Goal: Book appointment/travel/reservation

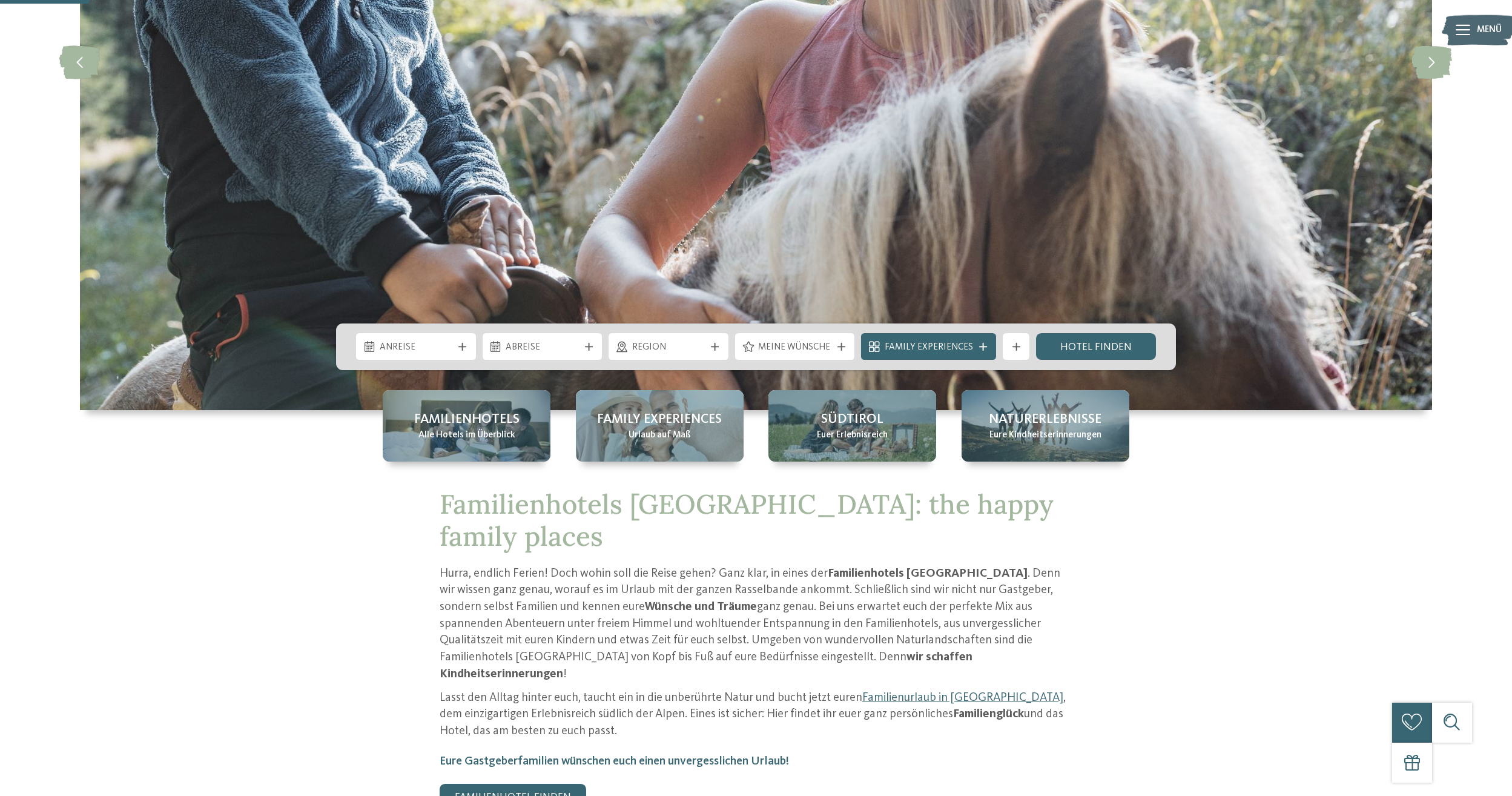
scroll to position [363, 0]
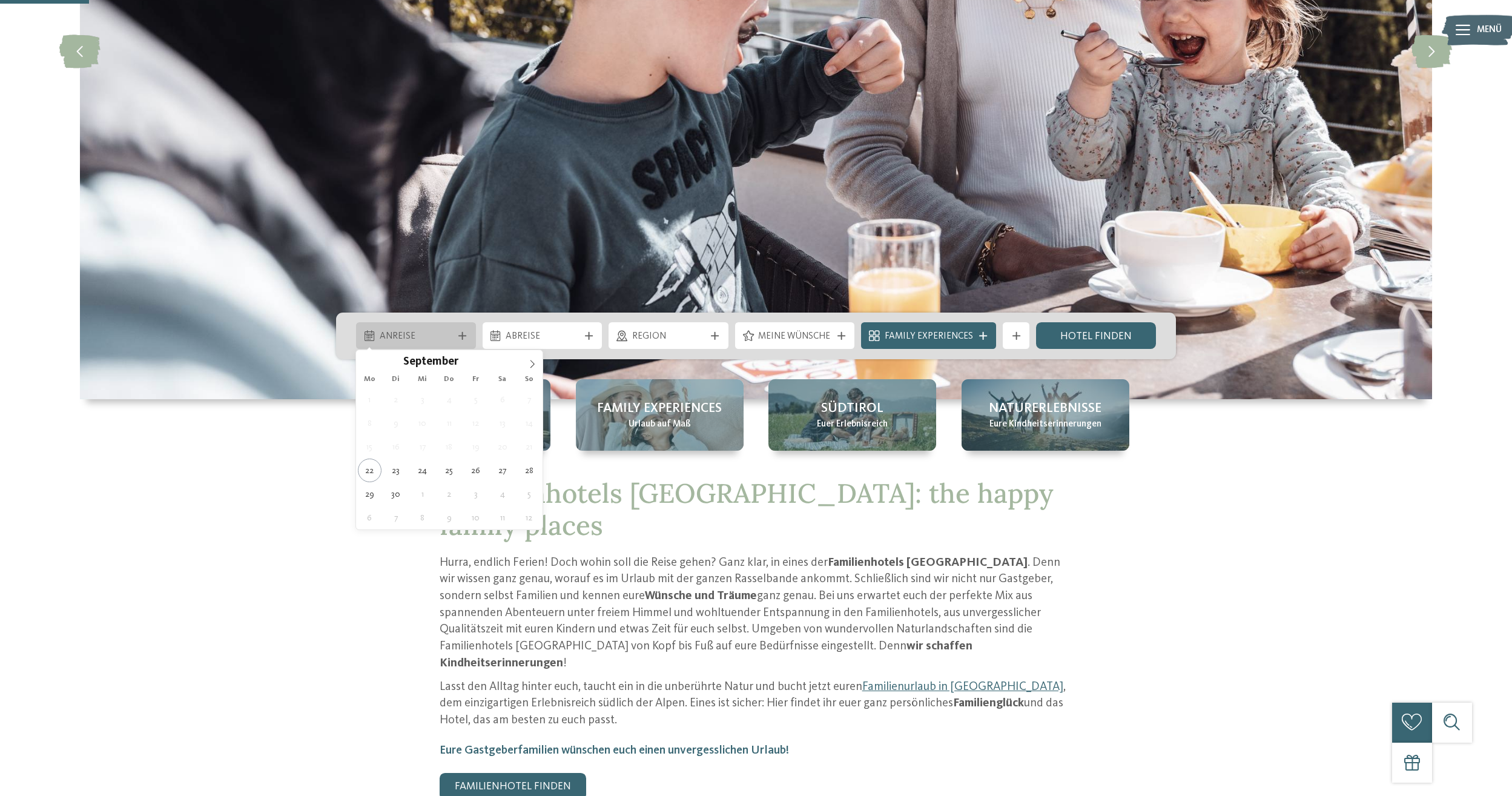
click at [457, 333] on div at bounding box center [463, 335] width 14 height 8
click at [531, 360] on icon at bounding box center [533, 364] width 8 height 8
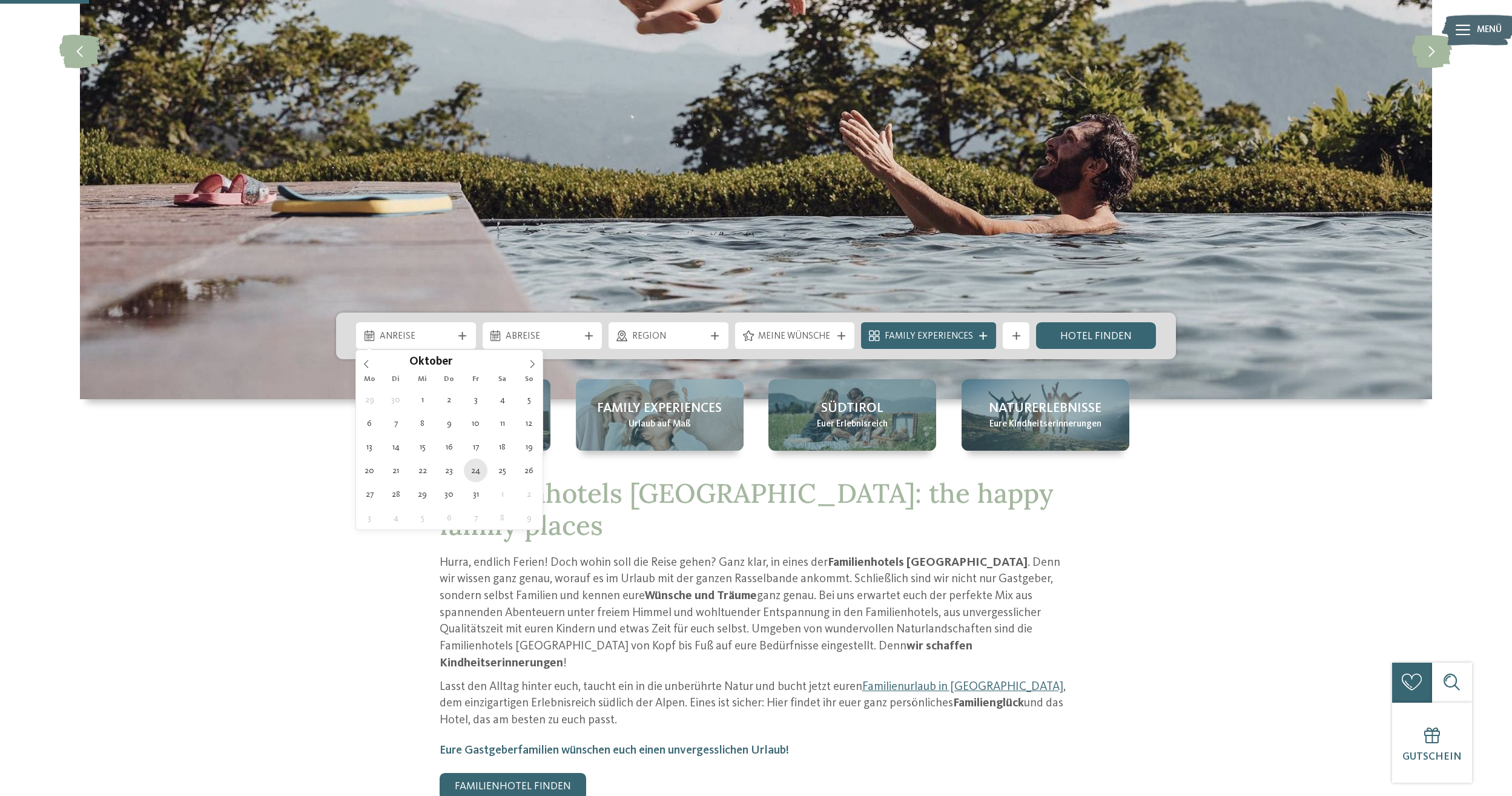
type div "[DATE]"
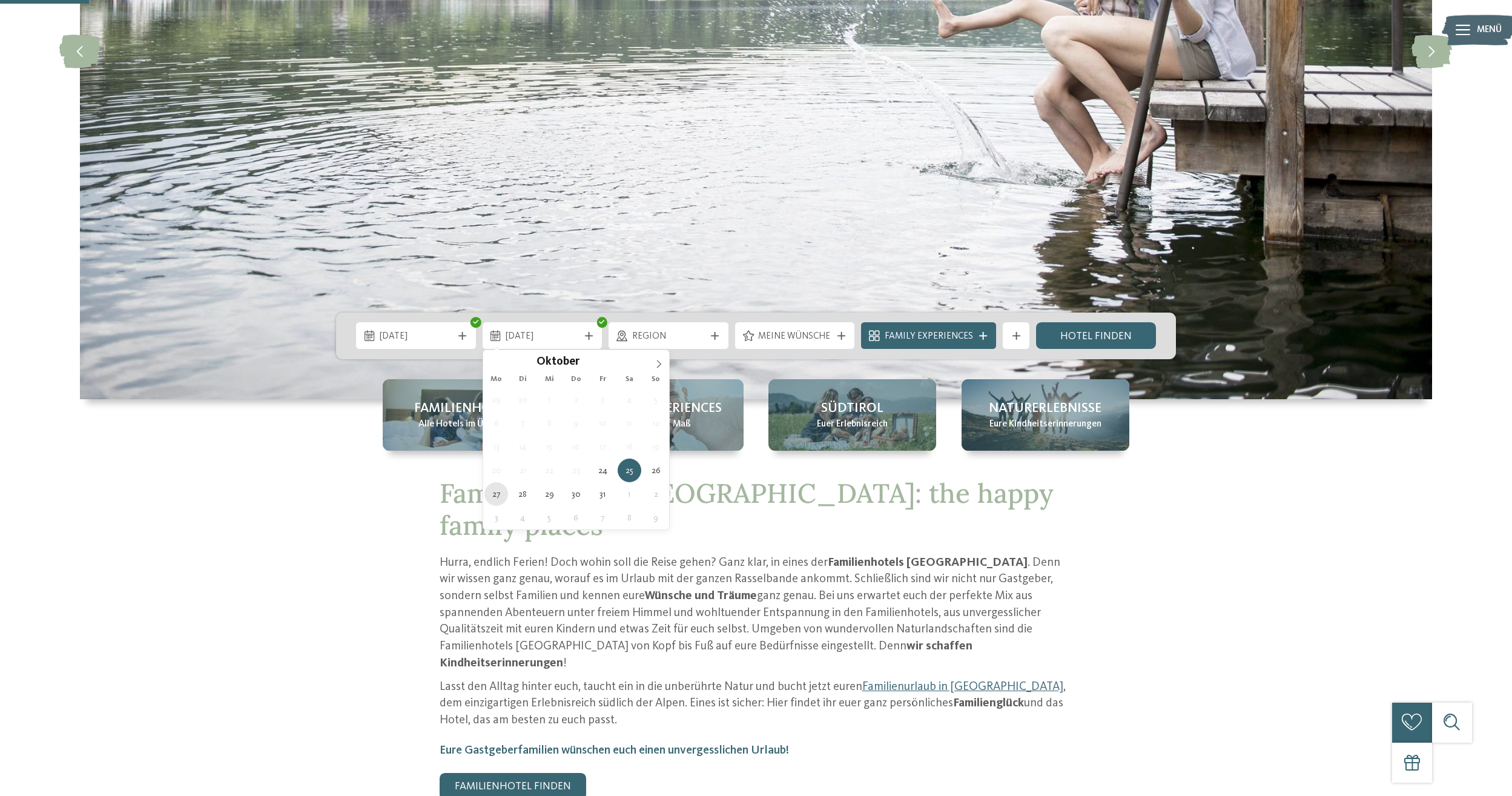
type div "[DATE]"
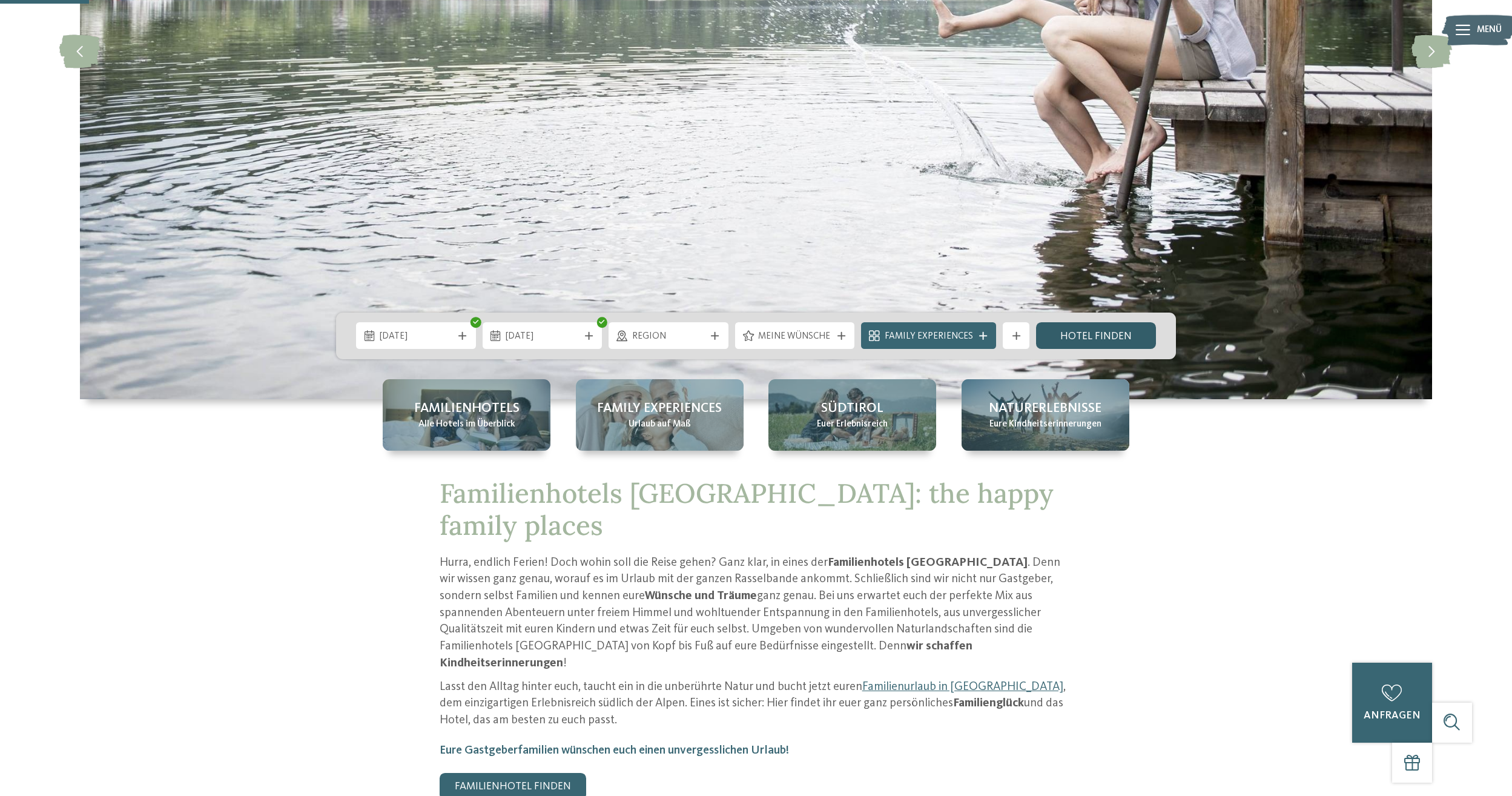
click at [1119, 339] on link "Hotel finden" at bounding box center [1096, 336] width 120 height 27
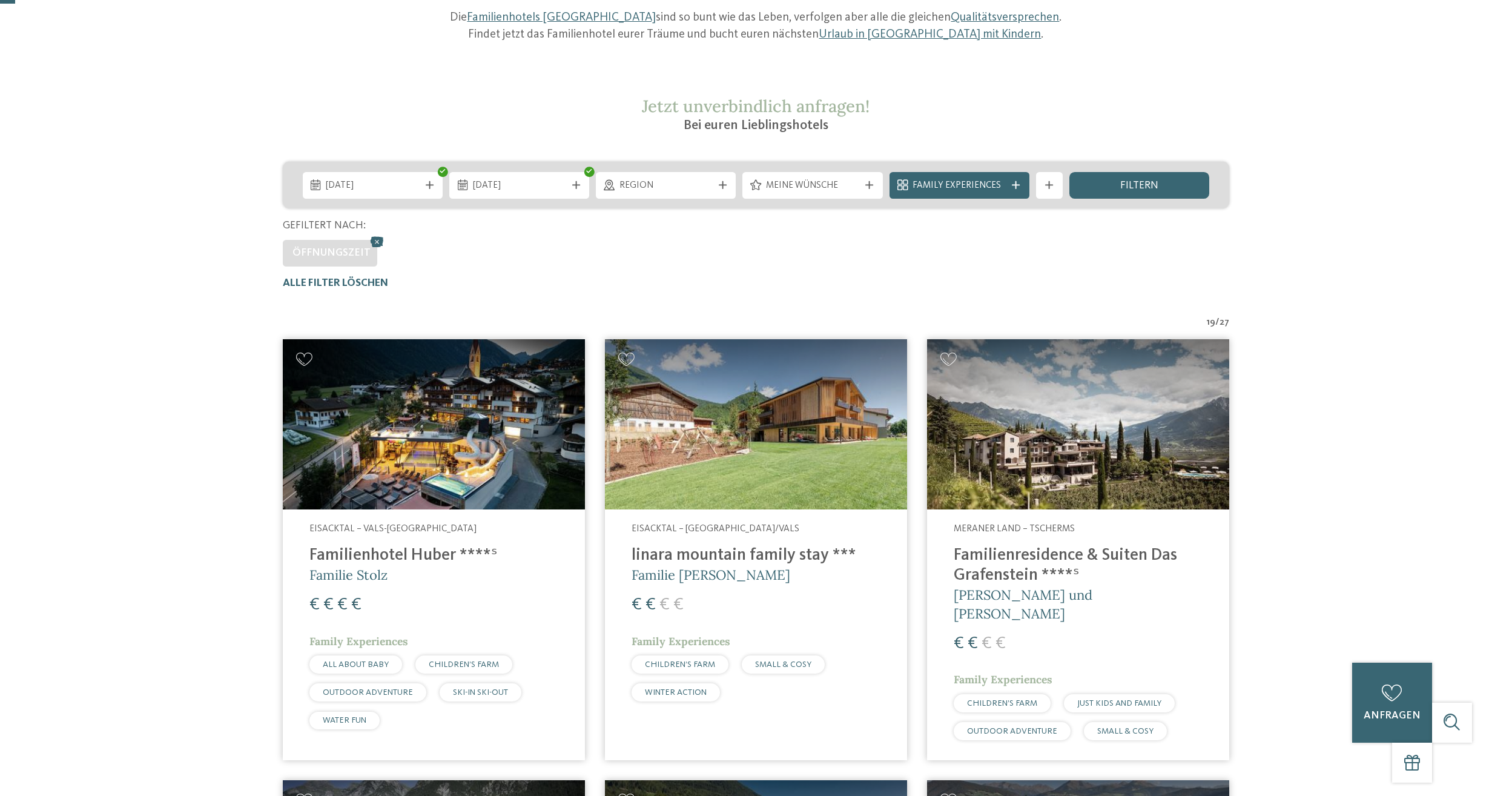
scroll to position [181, 0]
click at [391, 558] on h4 "Familienhotel Huber ****ˢ" at bounding box center [434, 555] width 249 height 20
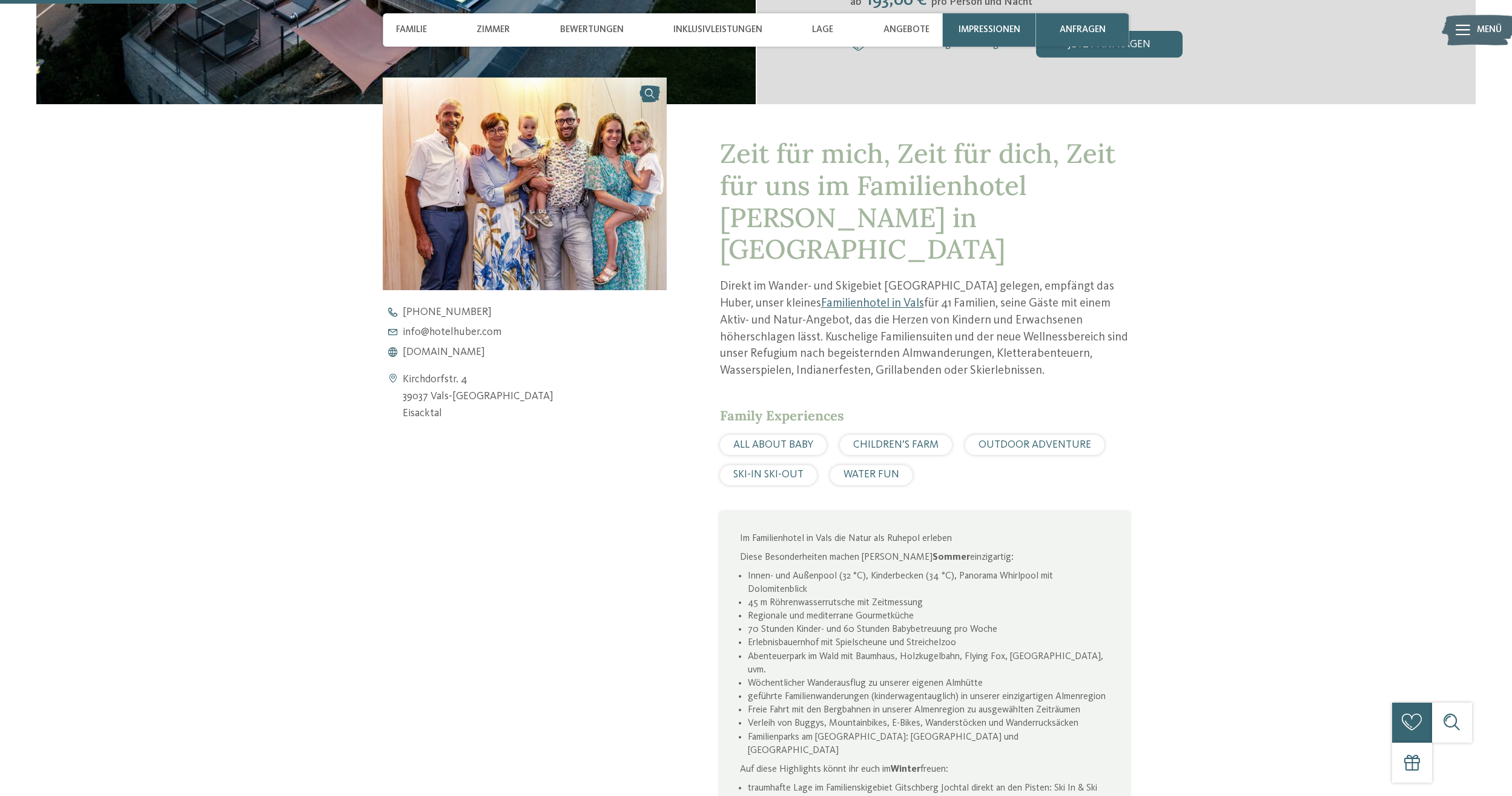
scroll to position [605, 0]
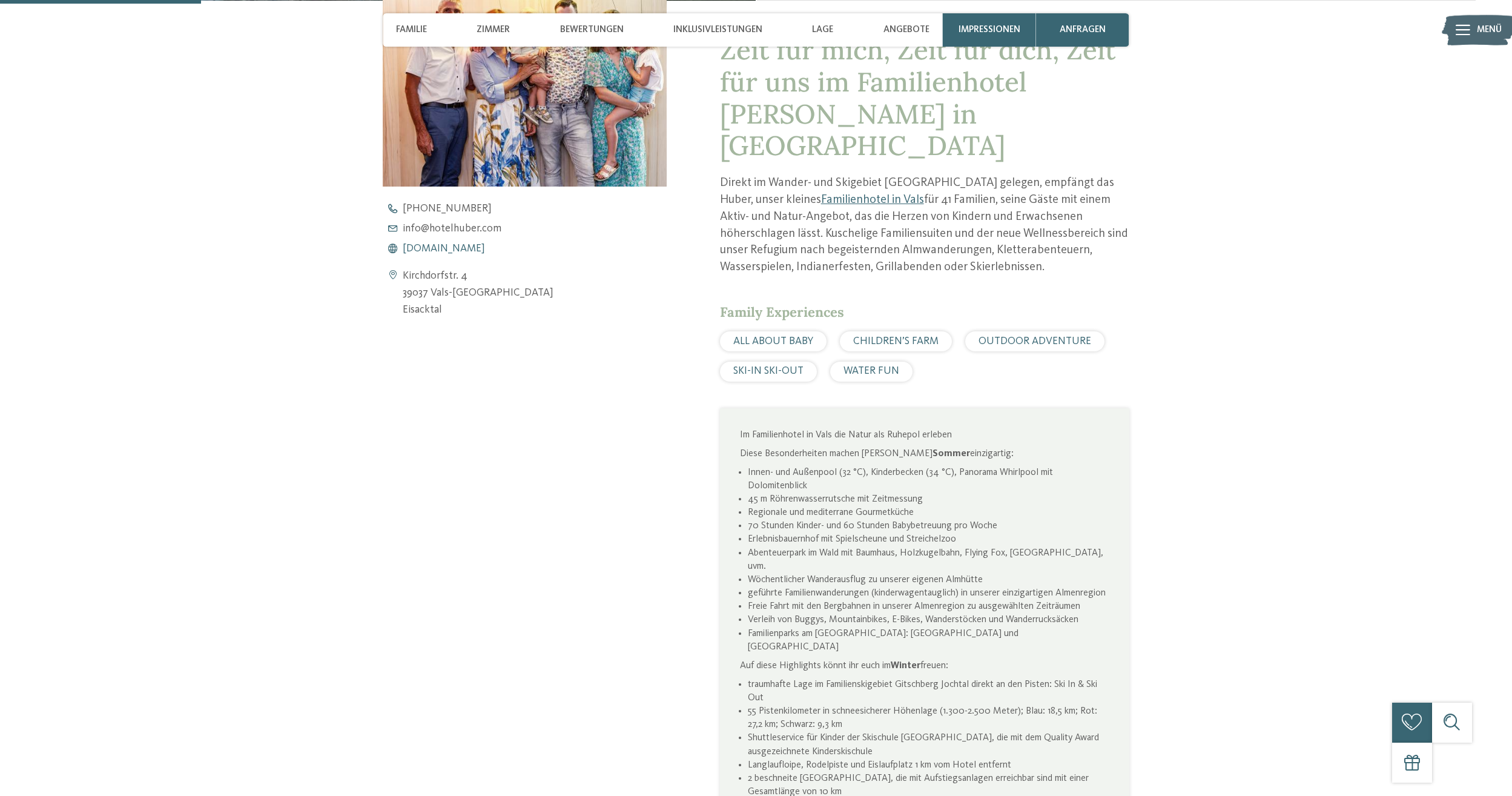
click at [462, 247] on span "www.hotelhuber.com" at bounding box center [444, 248] width 83 height 11
